Goal: Information Seeking & Learning: Check status

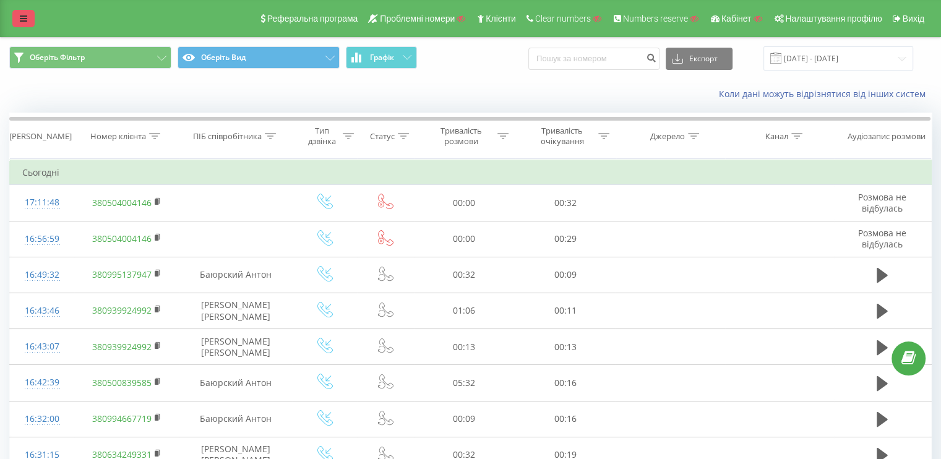
click at [24, 15] on icon at bounding box center [23, 18] width 7 height 9
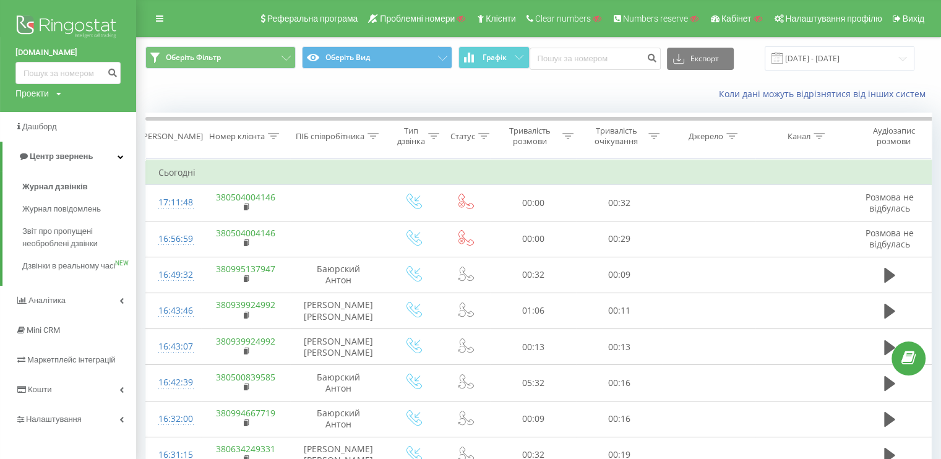
click at [37, 25] on img at bounding box center [67, 27] width 105 height 31
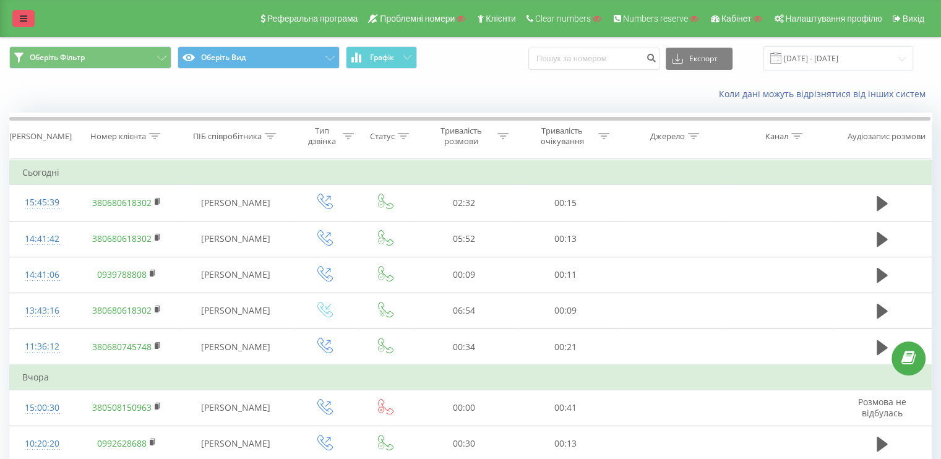
click at [22, 15] on icon at bounding box center [23, 18] width 7 height 9
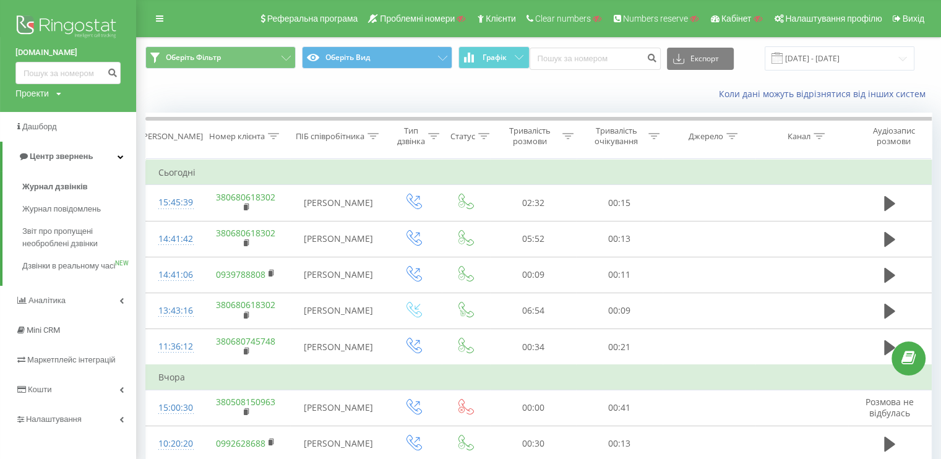
click at [45, 24] on img at bounding box center [67, 27] width 105 height 31
click at [61, 28] on img at bounding box center [67, 27] width 105 height 31
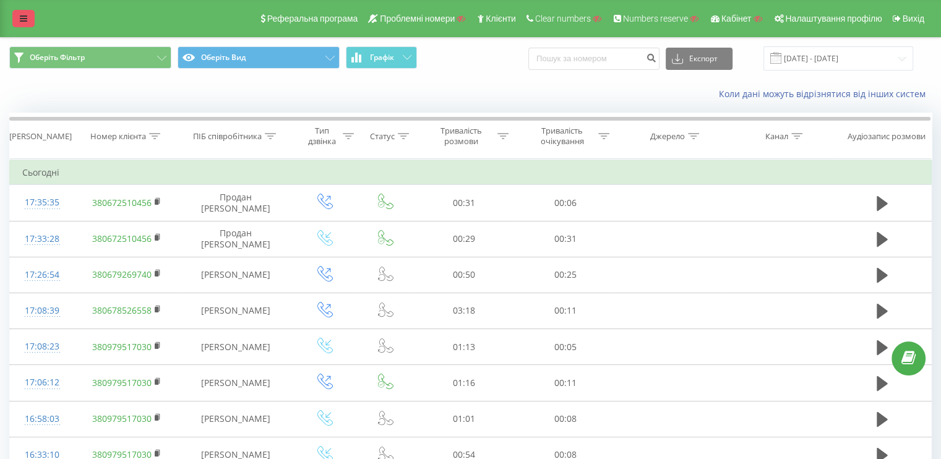
click at [16, 17] on link at bounding box center [23, 18] width 22 height 17
